Goal: Book appointment/travel/reservation

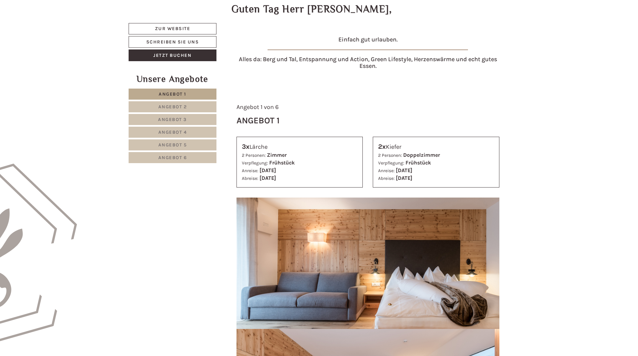
scroll to position [266, 0]
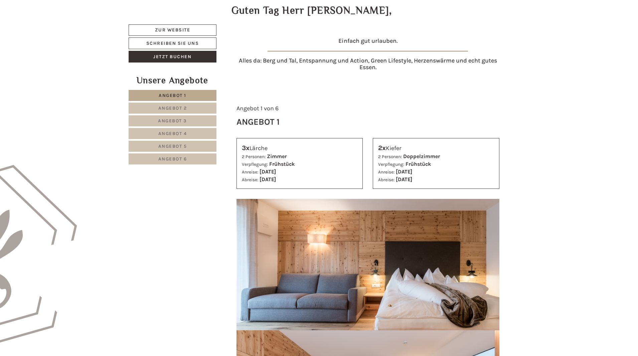
drag, startPoint x: 297, startPoint y: 174, endPoint x: 325, endPoint y: 174, distance: 28.0
click at [325, 174] on div "Anreise: Samstag, 17. Januar 2026 Abreise: Samstag, 24. Januar 2026" at bounding box center [300, 175] width 116 height 15
click at [259, 149] on div "3x Lärche" at bounding box center [300, 148] width 116 height 10
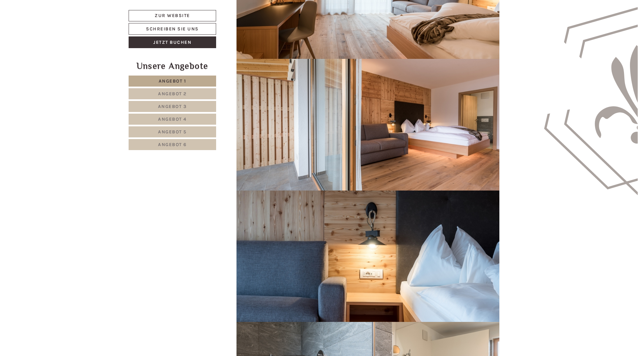
scroll to position [1034, 0]
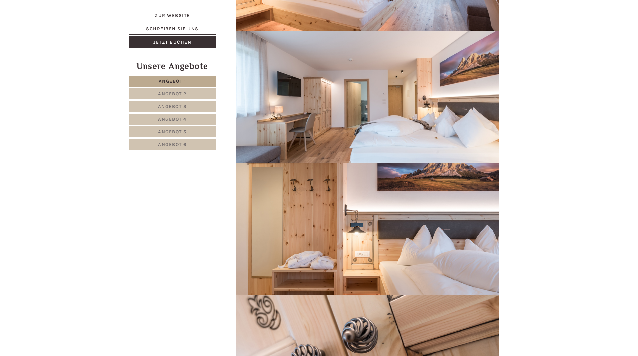
scroll to position [1802, 0]
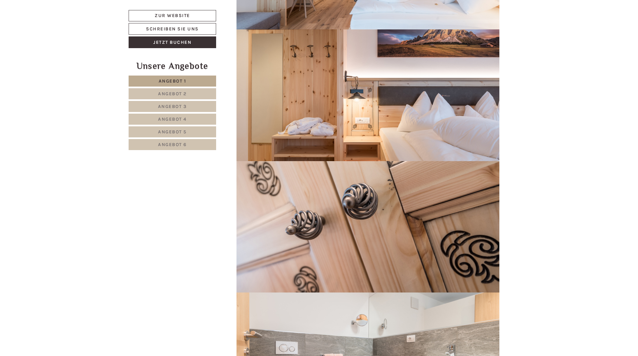
drag, startPoint x: 401, startPoint y: 170, endPoint x: 394, endPoint y: 169, distance: 7.4
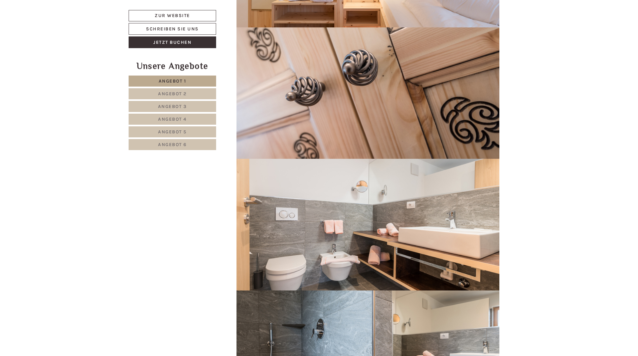
scroll to position [2102, 0]
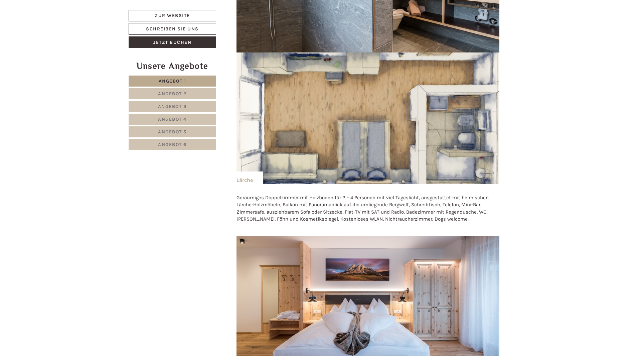
click at [187, 143] on link "Angebot 6" at bounding box center [172, 144] width 87 height 11
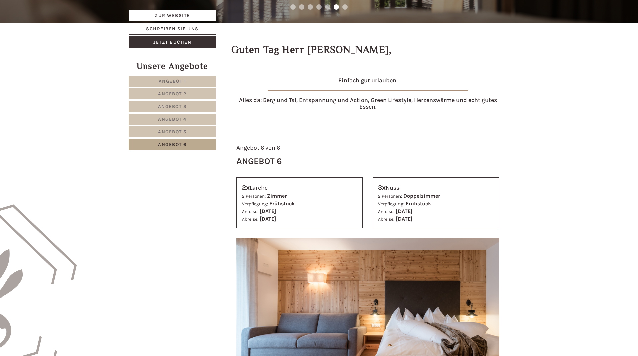
scroll to position [393, 0]
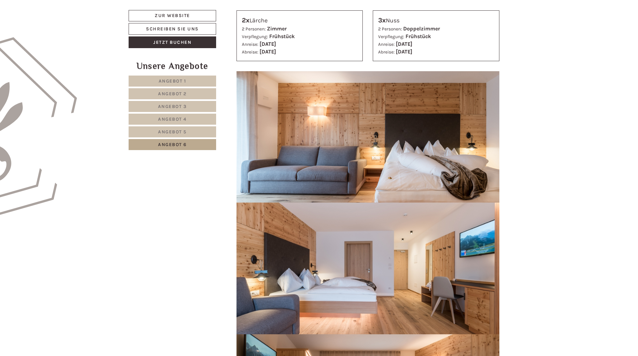
click at [171, 135] on link "Angebot 5" at bounding box center [172, 131] width 87 height 11
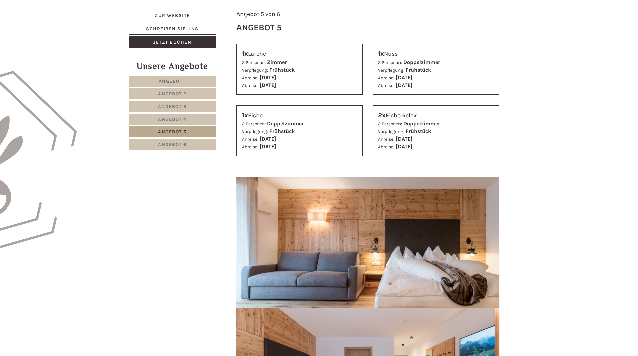
click at [173, 120] on span "Angebot 4" at bounding box center [172, 119] width 29 height 6
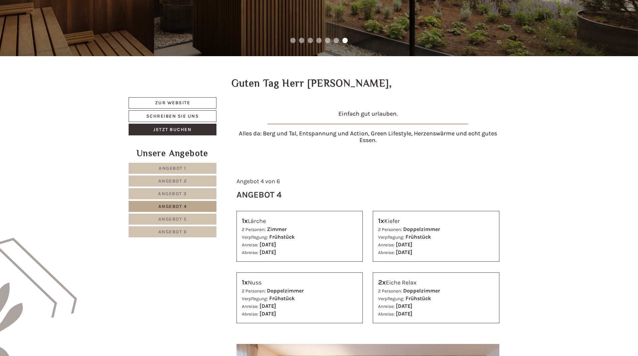
scroll to position [160, 0]
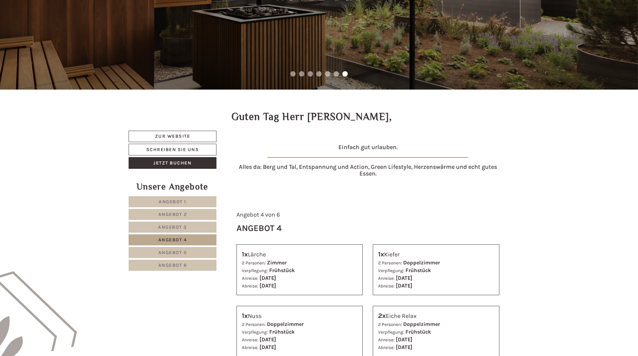
click at [165, 202] on span "Angebot 1" at bounding box center [173, 202] width 28 height 6
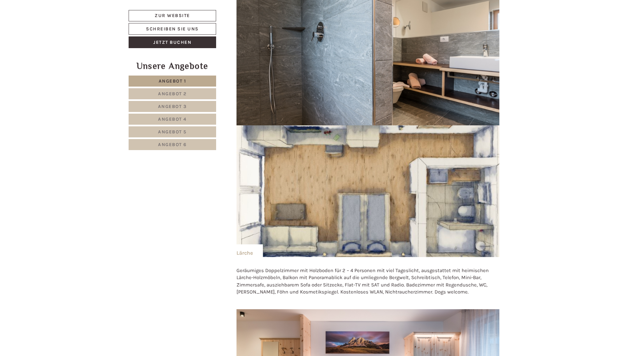
scroll to position [961, 0]
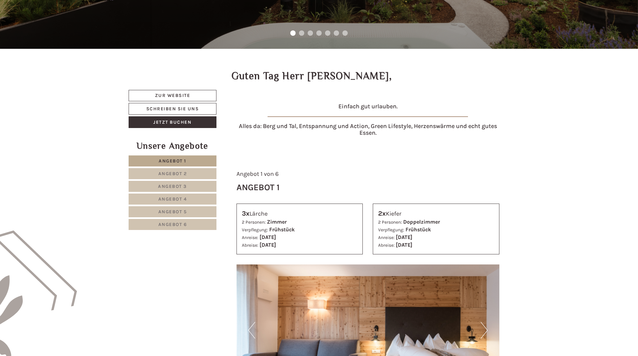
scroll to position [234, 0]
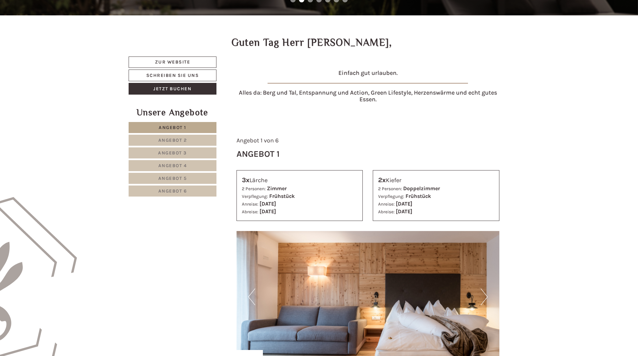
click at [177, 138] on span "Angebot 2" at bounding box center [172, 140] width 29 height 6
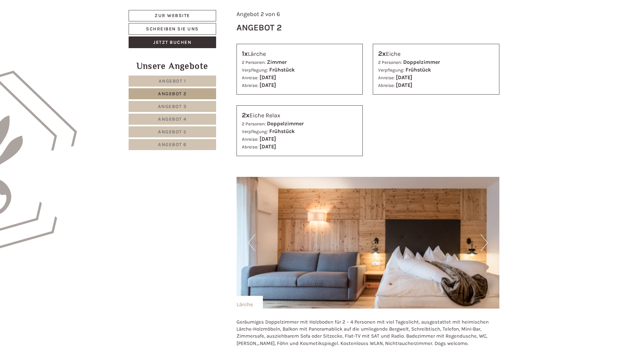
click at [185, 81] on span "Angebot 1" at bounding box center [173, 81] width 28 height 6
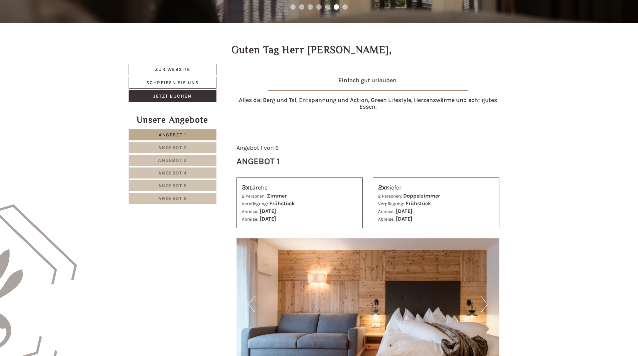
scroll to position [193, 0]
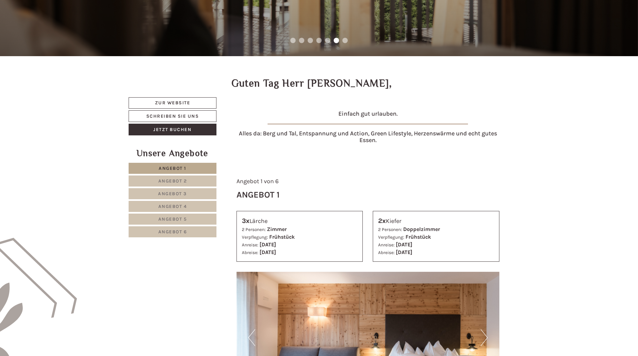
click at [254, 219] on div "3x Lärche" at bounding box center [300, 221] width 116 height 10
